Goal: Task Accomplishment & Management: Use online tool/utility

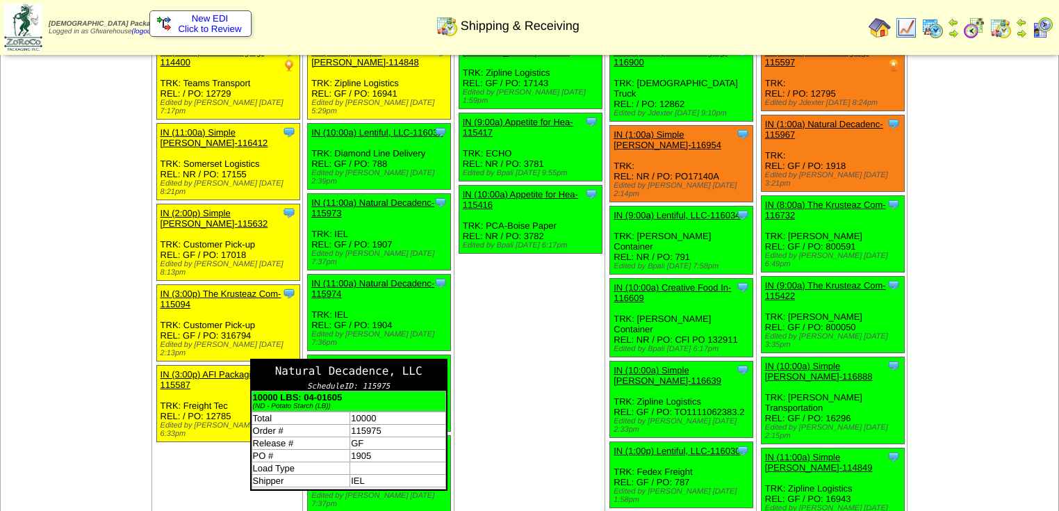
scroll to position [334, 0]
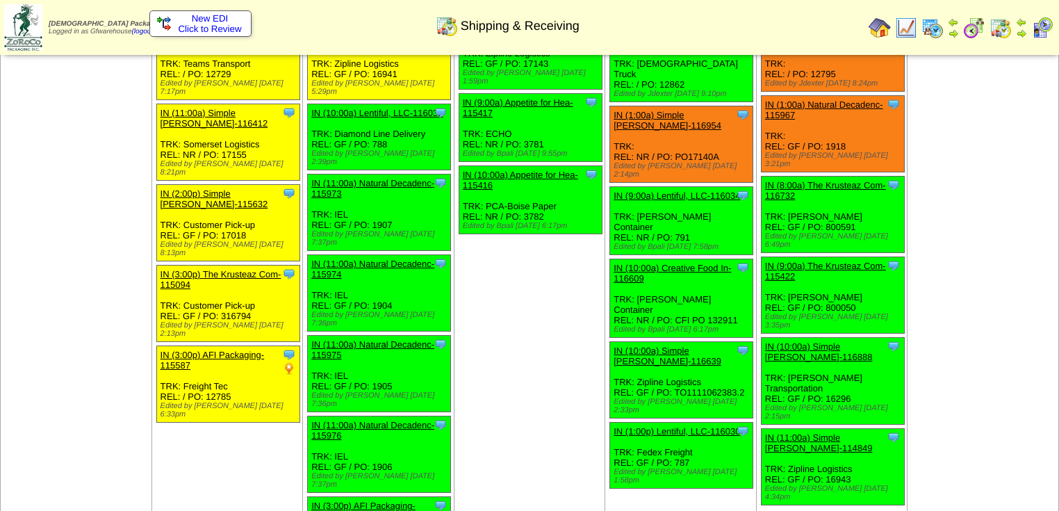
click at [563, 367] on td "Sep 17 [+] Print Clone Item IN (1:00a) The Krusteaz Com-115665 The Krusteaz Com…" at bounding box center [530, 169] width 152 height 819
click at [565, 369] on td "Sep 17 [+] Print Clone Item IN (1:00a) The Krusteaz Com-115665 The Krusteaz Com…" at bounding box center [530, 169] width 152 height 819
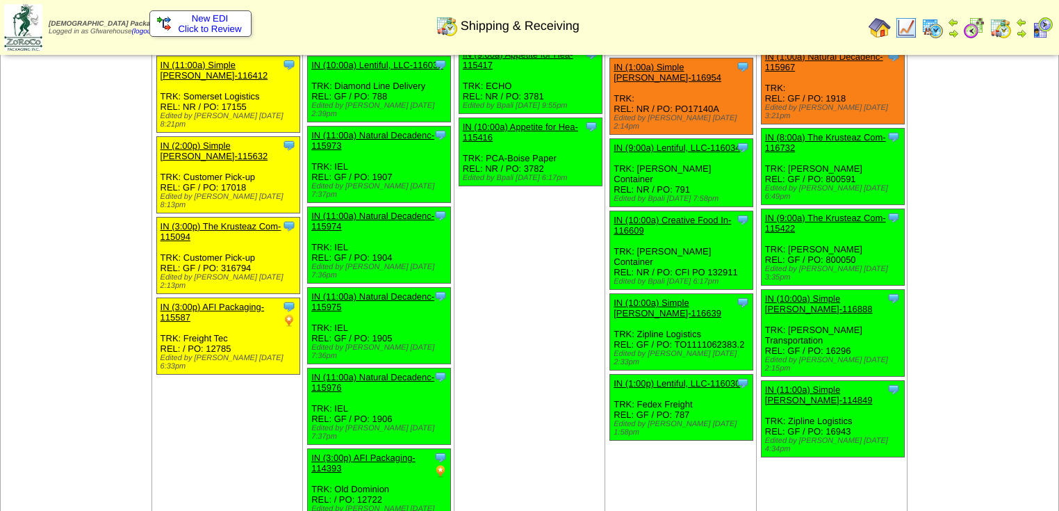
scroll to position [389, 0]
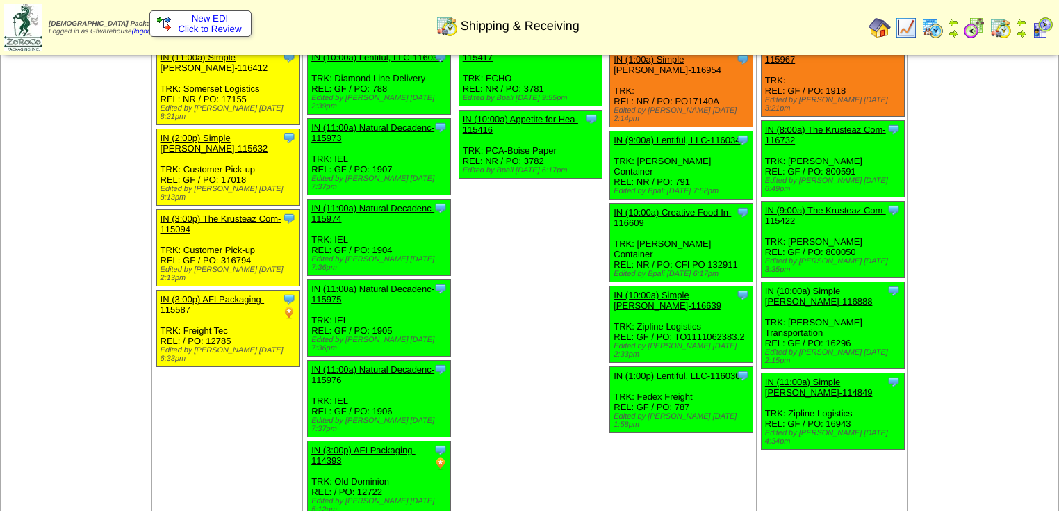
click at [1000, 28] on img at bounding box center [1001, 28] width 22 height 22
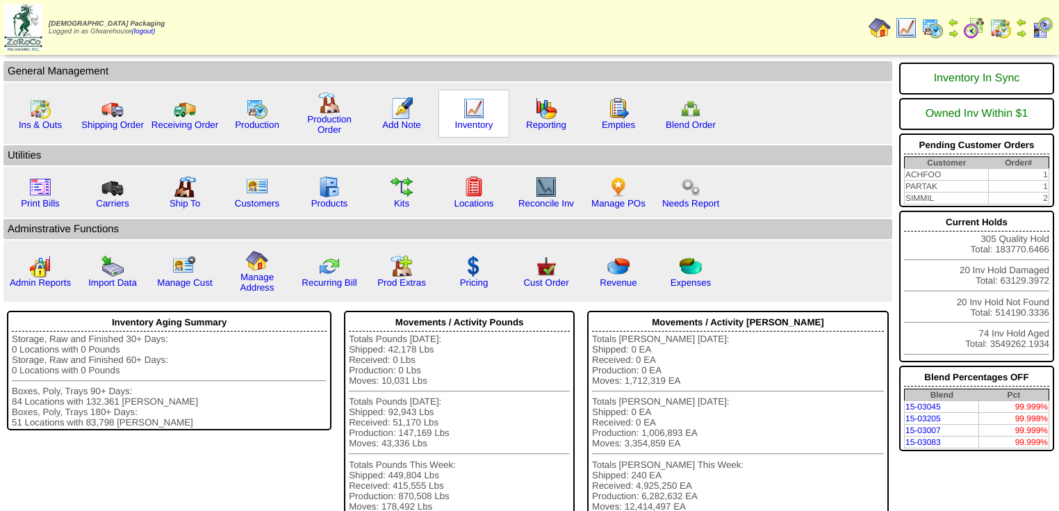
click at [490, 114] on div "Inventory" at bounding box center [474, 114] width 71 height 48
click at [480, 114] on img at bounding box center [474, 108] width 22 height 22
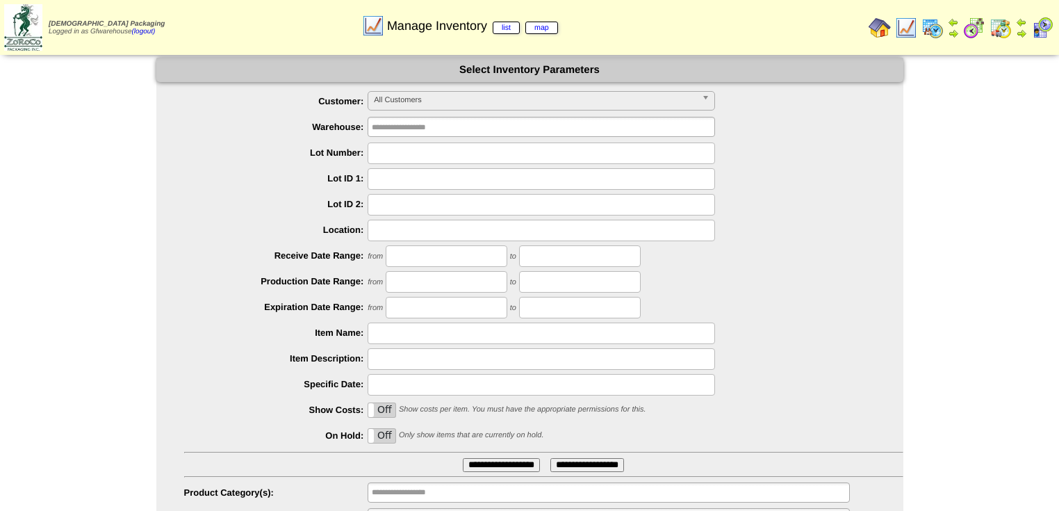
click at [417, 154] on input "text" at bounding box center [542, 153] width 348 height 22
type input "*******"
click at [463, 458] on input "**********" at bounding box center [501, 465] width 77 height 14
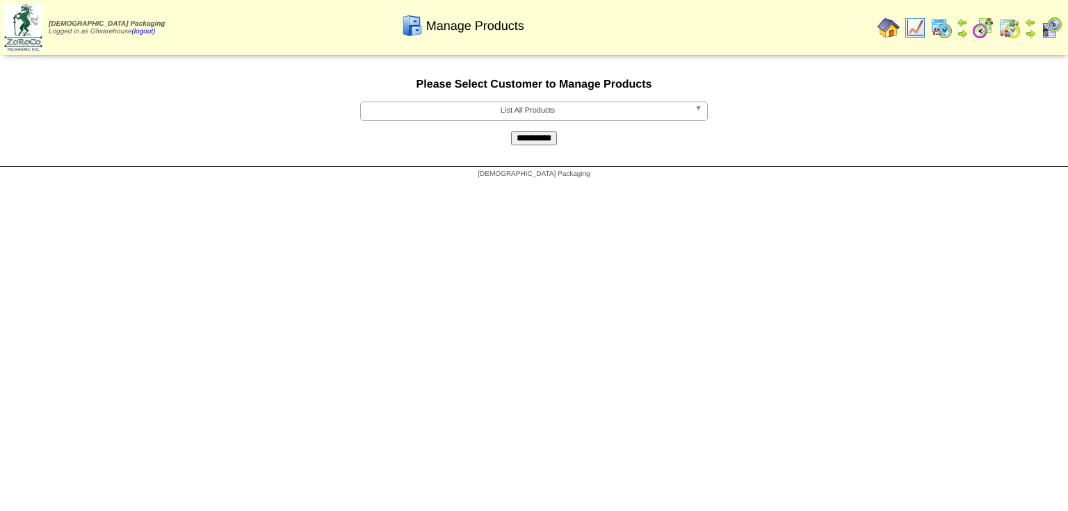
click at [695, 108] on b at bounding box center [700, 111] width 13 height 18
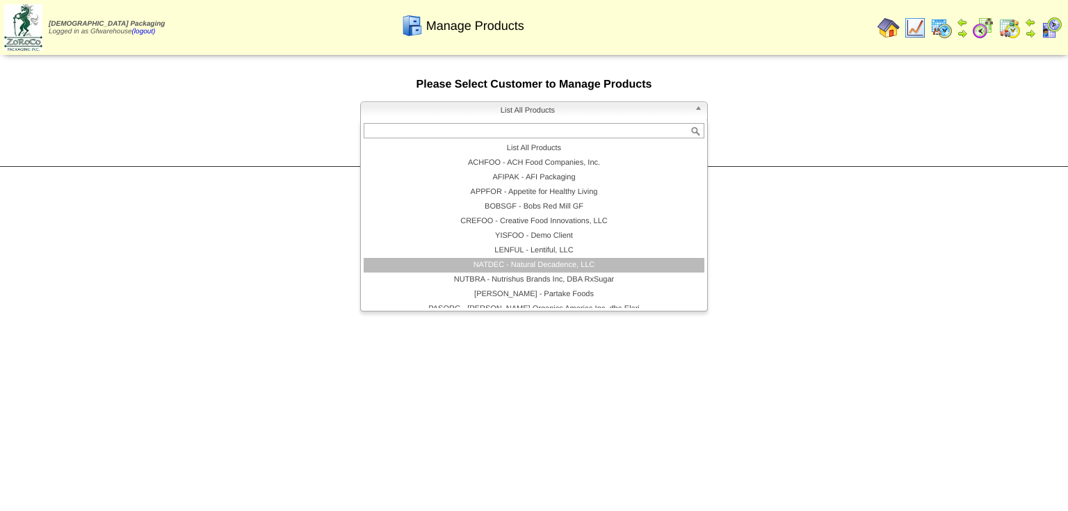
scroll to position [81, 0]
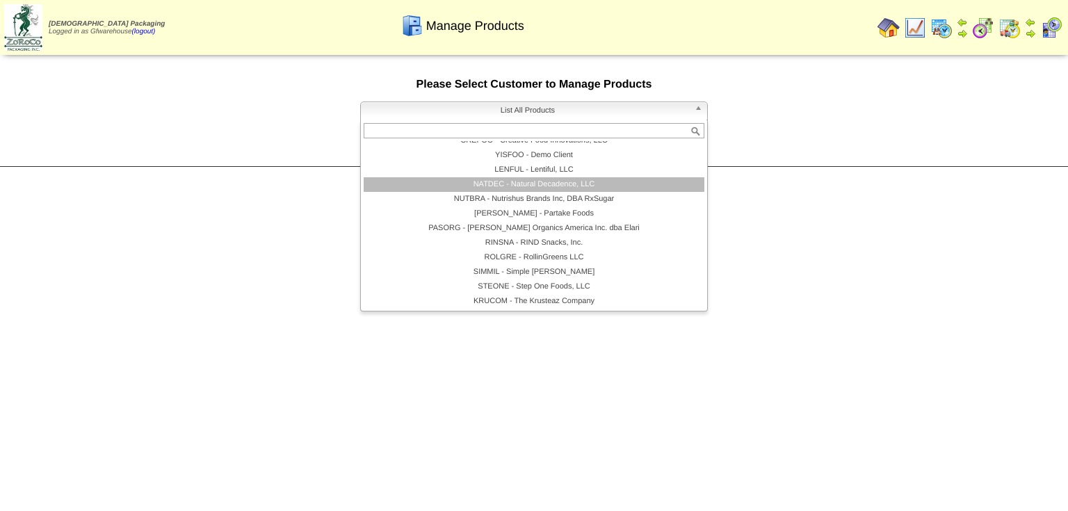
click at [597, 185] on li "NATDEC - Natural Decadence, LLC" at bounding box center [534, 184] width 341 height 15
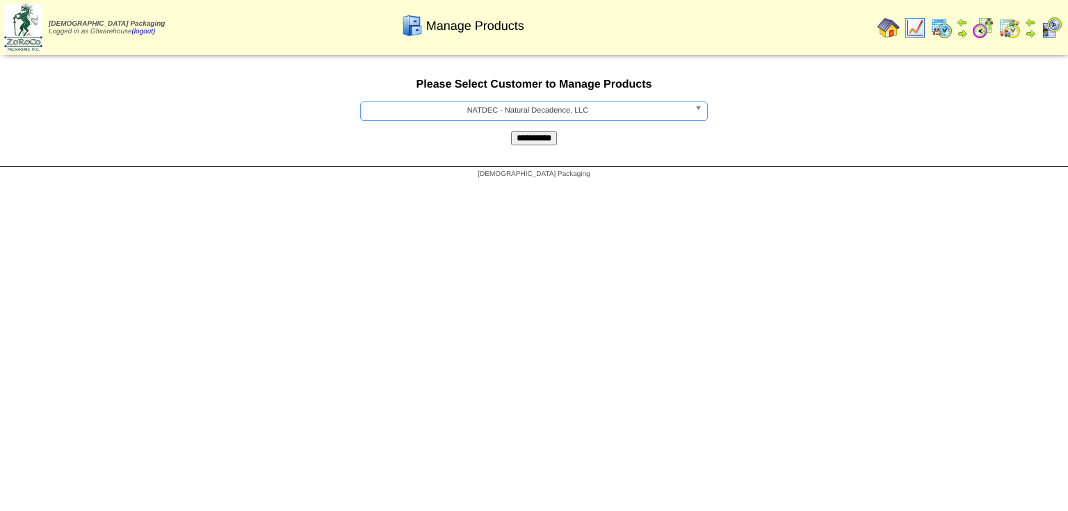
click at [537, 143] on input "**********" at bounding box center [534, 138] width 46 height 14
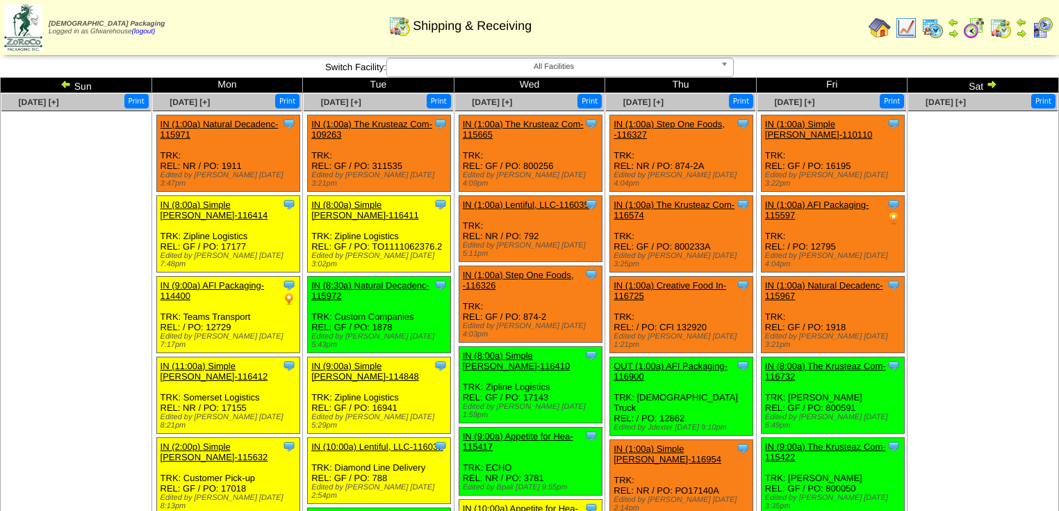
click at [929, 217] on ul at bounding box center [982, 215] width 149 height 209
click at [1039, 27] on img at bounding box center [1042, 28] width 22 height 22
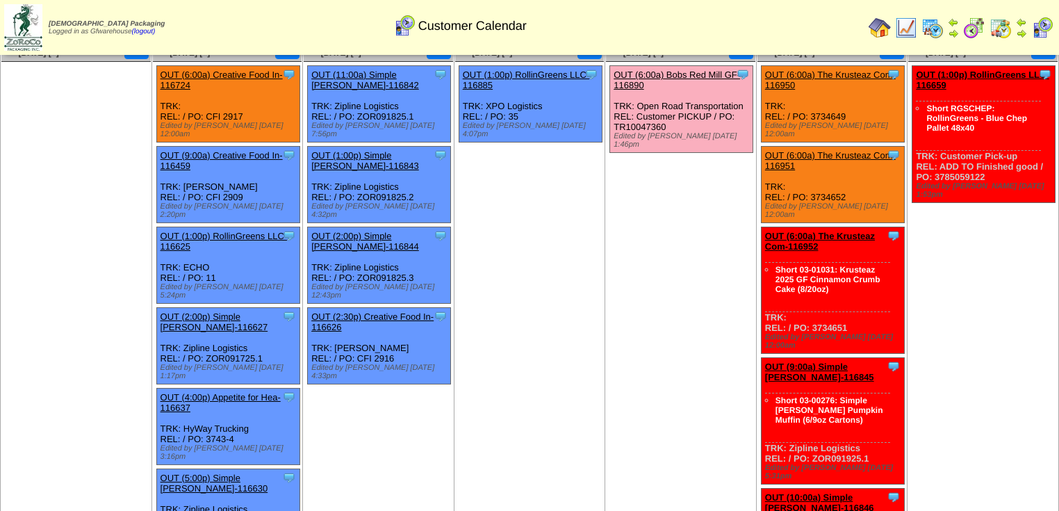
scroll to position [111, 0]
